Goal: Task Accomplishment & Management: Use online tool/utility

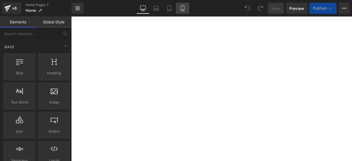
click at [183, 6] on icon at bounding box center [182, 8] width 3 height 5
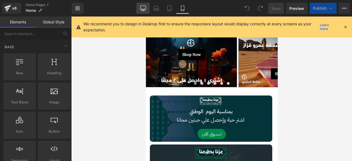
click at [142, 8] on icon at bounding box center [143, 9] width 6 height 6
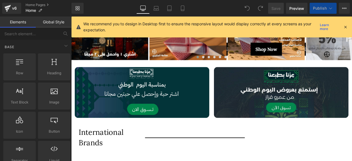
click at [345, 26] on icon at bounding box center [345, 26] width 5 height 5
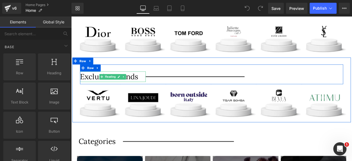
click at [97, 88] on div "Exclusive Brands" at bounding box center [121, 88] width 78 height 12
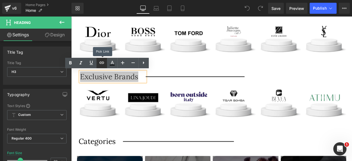
click at [102, 64] on icon at bounding box center [102, 62] width 7 height 7
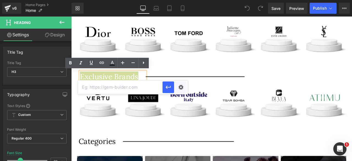
click at [99, 90] on input "text" at bounding box center [120, 87] width 85 height 14
paste input "[URL][DOMAIN_NAME]"
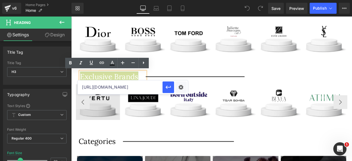
scroll to position [0, 30]
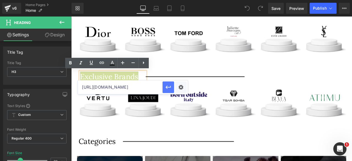
type input "[URL][DOMAIN_NAME]"
click at [167, 88] on icon "button" at bounding box center [168, 87] width 5 height 3
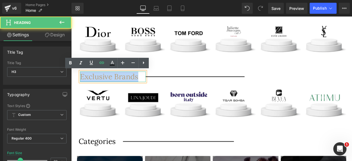
click at [129, 86] on link "Exclusive Brands" at bounding box center [116, 87] width 69 height 11
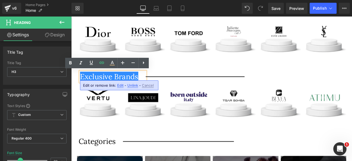
click at [71, 17] on div at bounding box center [71, 17] width 0 height 0
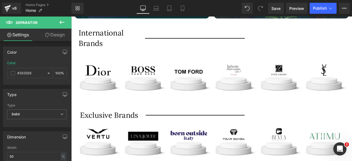
scroll to position [305, 0]
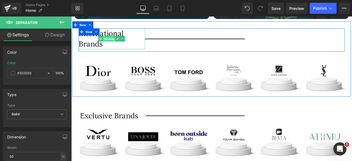
click at [118, 40] on span "Heading" at bounding box center [116, 43] width 15 height 7
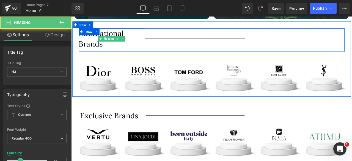
click at [110, 36] on div "International Brands" at bounding box center [119, 43] width 79 height 25
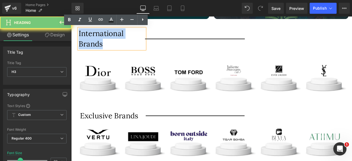
click at [110, 36] on div "International Brands" at bounding box center [119, 43] width 79 height 25
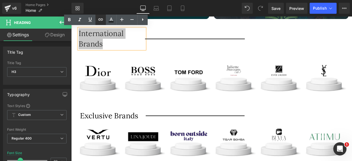
click at [98, 18] on icon at bounding box center [100, 19] width 7 height 7
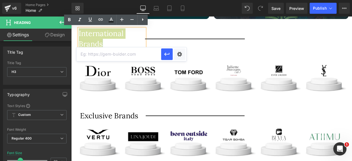
paste input "[URL][DOMAIN_NAME]"
click at [164, 53] on icon "button" at bounding box center [167, 54] width 7 height 7
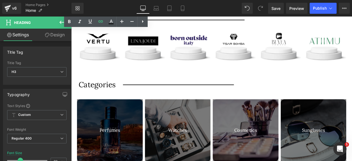
scroll to position [445, 0]
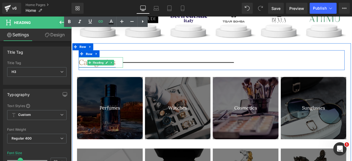
drag, startPoint x: 121, startPoint y: 72, endPoint x: 87, endPoint y: 69, distance: 34.6
click at [121, 72] on link "Categories" at bounding box center [102, 70] width 44 height 11
click at [83, 68] on link "Categories" at bounding box center [102, 70] width 44 height 11
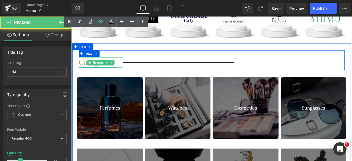
click at [83, 68] on link "Categories" at bounding box center [102, 70] width 44 height 11
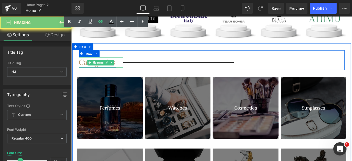
click at [83, 68] on link "Categories" at bounding box center [102, 70] width 44 height 11
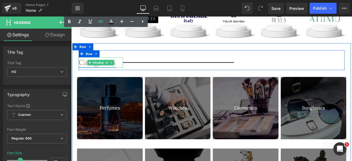
click at [80, 70] on link "Categories" at bounding box center [102, 70] width 44 height 11
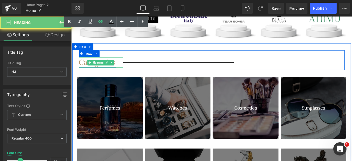
click at [80, 70] on link "Categories" at bounding box center [102, 70] width 44 height 11
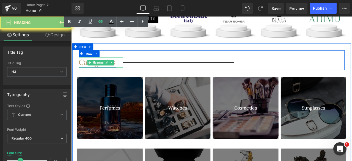
click at [80, 70] on link "Categories" at bounding box center [102, 70] width 44 height 11
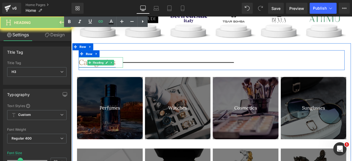
click at [80, 70] on link "Categories" at bounding box center [102, 70] width 44 height 11
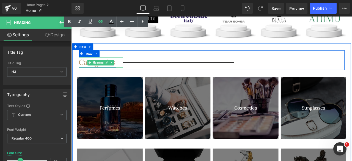
click at [83, 71] on link "Categories" at bounding box center [102, 70] width 44 height 11
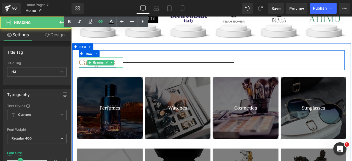
click at [83, 71] on link "Categories" at bounding box center [102, 70] width 44 height 11
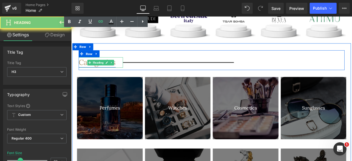
click at [83, 71] on link "Categories" at bounding box center [102, 70] width 44 height 11
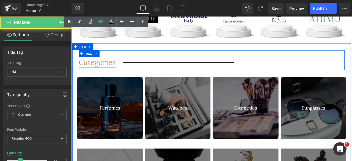
click at [82, 67] on link "Categories" at bounding box center [102, 70] width 44 height 11
click at [104, 68] on div "Categories Heading" at bounding box center [106, 71] width 53 height 12
click at [104, 68] on link "Categories" at bounding box center [102, 70] width 44 height 11
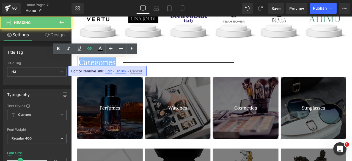
click at [104, 68] on link "Categories" at bounding box center [102, 70] width 44 height 11
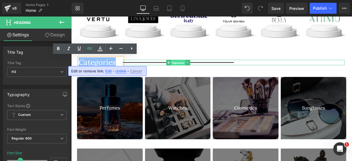
click at [191, 72] on span "Separator" at bounding box center [198, 71] width 17 height 7
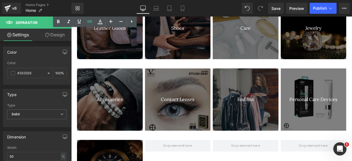
scroll to position [435, 0]
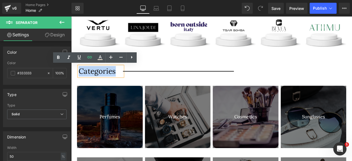
click at [186, 75] on div "Separator" at bounding box center [264, 81] width 263 height 12
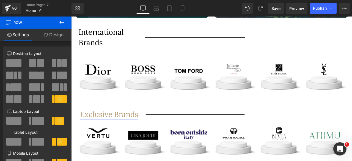
scroll to position [307, 0]
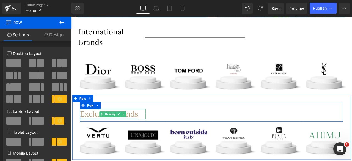
click at [140, 133] on link "Exclusive Brands" at bounding box center [116, 131] width 69 height 11
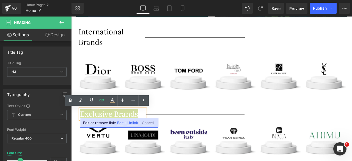
click at [119, 121] on span "Edit" at bounding box center [120, 123] width 6 height 5
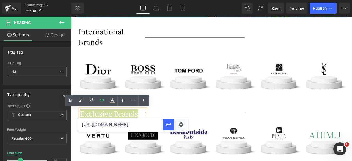
click at [111, 124] on input "[URL][DOMAIN_NAME]" at bounding box center [120, 125] width 85 height 14
paste input "pages/"
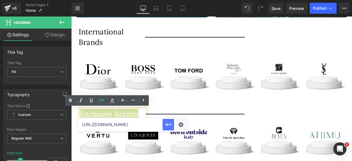
type input "[URL][DOMAIN_NAME]"
click at [171, 124] on icon "button" at bounding box center [168, 124] width 5 height 3
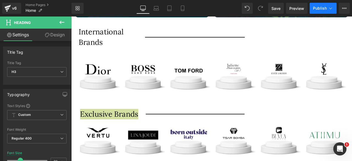
click at [320, 7] on span "Publish" at bounding box center [320, 8] width 14 height 4
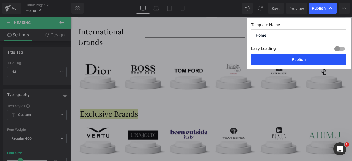
click at [295, 60] on button "Publish" at bounding box center [298, 59] width 95 height 11
